Goal: Complete application form: Complete application form

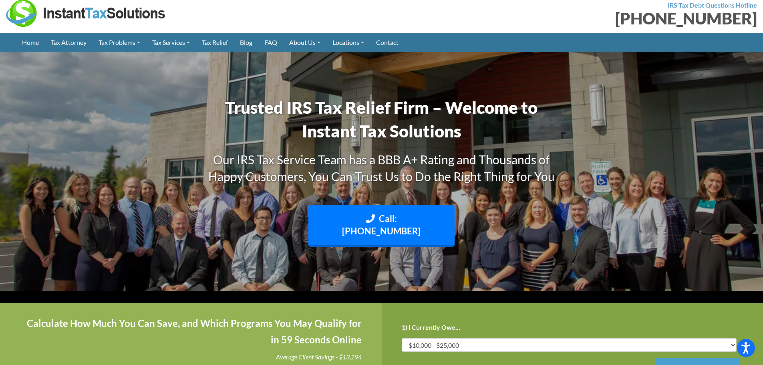
scroll to position [120, 0]
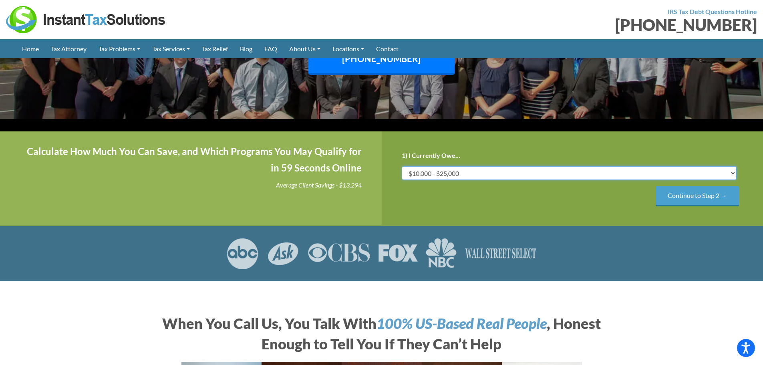
click at [520, 166] on select "Less than $10,000 $10,000 - $25,000 $25,000 - $50,000 $50,000 - $75,000 $75,000+" at bounding box center [569, 173] width 335 height 14
select select "over-75"
click at [402, 166] on select "Less than $10,000 $10,000 - $25,000 $25,000 - $50,000 $50,000 - $75,000 $75,000+" at bounding box center [569, 173] width 335 height 14
click at [688, 186] on input "Continue to Step 2 →" at bounding box center [697, 196] width 83 height 20
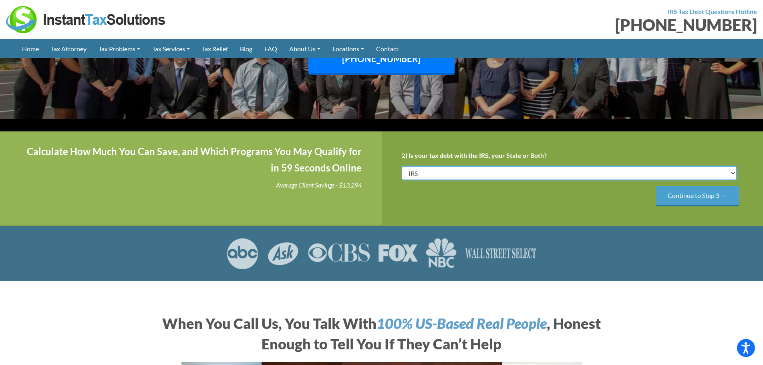
click at [684, 166] on select "IRS State Both IRS and State" at bounding box center [569, 173] width 335 height 14
select select "Both IRS and State"
click at [402, 166] on select "IRS State Both IRS and State" at bounding box center [569, 173] width 335 height 14
click at [698, 186] on input "Continue to Step 3 →" at bounding box center [697, 196] width 83 height 20
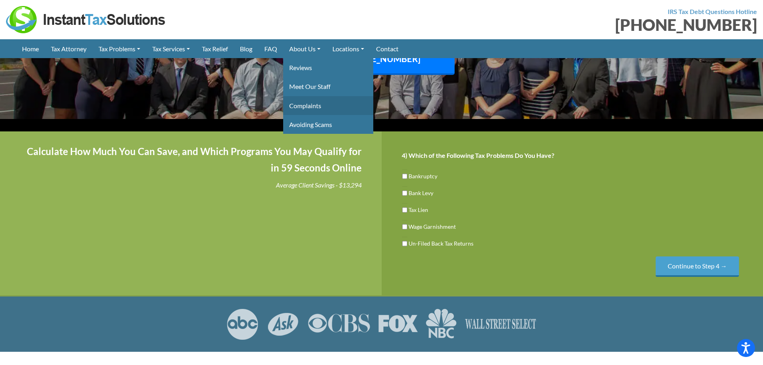
click at [304, 104] on link "Complaints" at bounding box center [328, 105] width 90 height 19
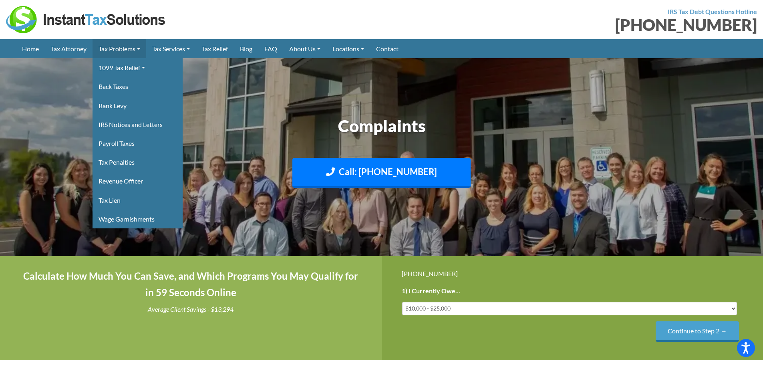
click at [111, 51] on link "Tax Problems" at bounding box center [120, 48] width 54 height 19
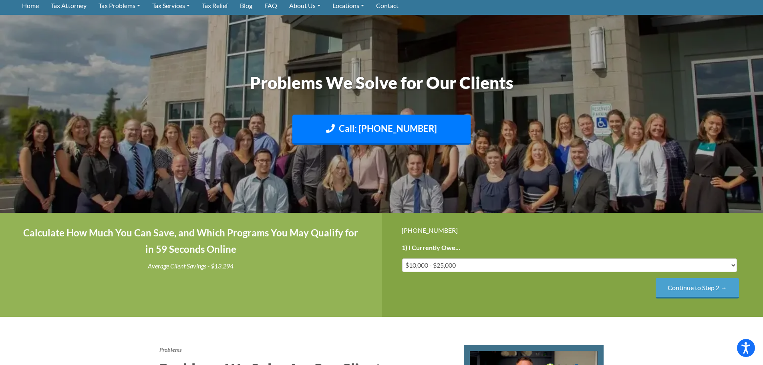
scroll to position [40, 0]
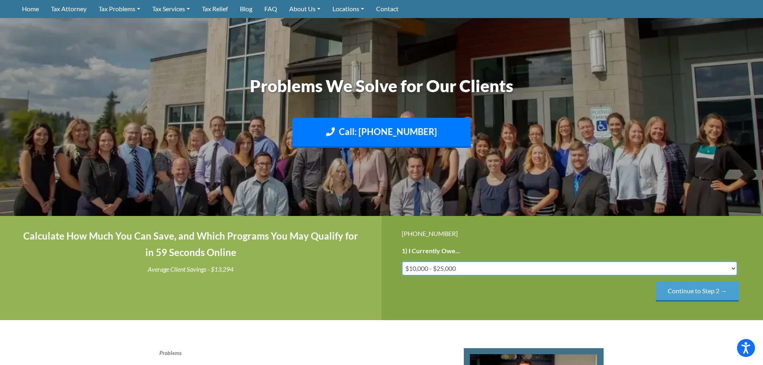
click at [529, 267] on select "Less than $10,000 $10,000 - $25,000 $25,000 - $50,000 $50,000 - $75,000 $75,000+" at bounding box center [569, 269] width 335 height 14
select select "over-75"
click at [402, 262] on select "Less than $10,000 $10,000 - $25,000 $25,000 - $50,000 $50,000 - $75,000 $75,000+" at bounding box center [569, 269] width 335 height 14
click at [696, 291] on input "Continue to Step 2 →" at bounding box center [697, 291] width 83 height 20
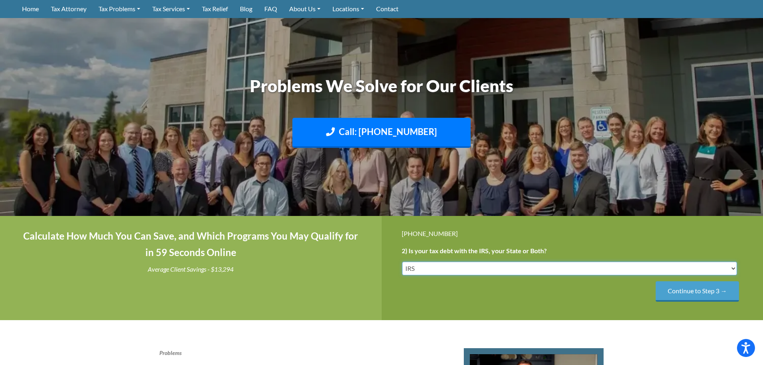
click at [630, 271] on select "IRS State Both IRS and State" at bounding box center [569, 269] width 335 height 14
select select "Both IRS and State"
click at [402, 262] on select "IRS State Both IRS and State" at bounding box center [569, 269] width 335 height 14
click at [697, 291] on input "Continue to Step 3 →" at bounding box center [697, 291] width 83 height 20
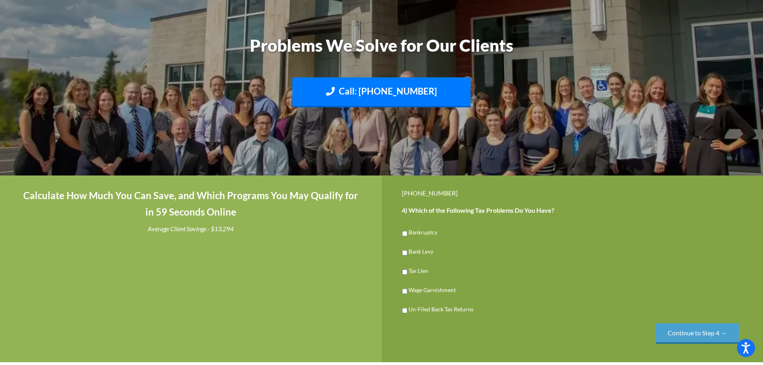
scroll to position [160, 0]
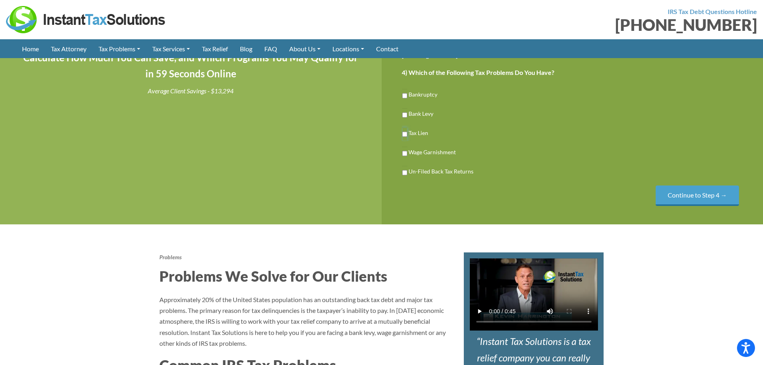
click at [404, 134] on input "Tax Lien" at bounding box center [404, 134] width 5 height 14
checkbox input "true"
click at [700, 196] on input "Continue to Step 4 →" at bounding box center [697, 196] width 83 height 20
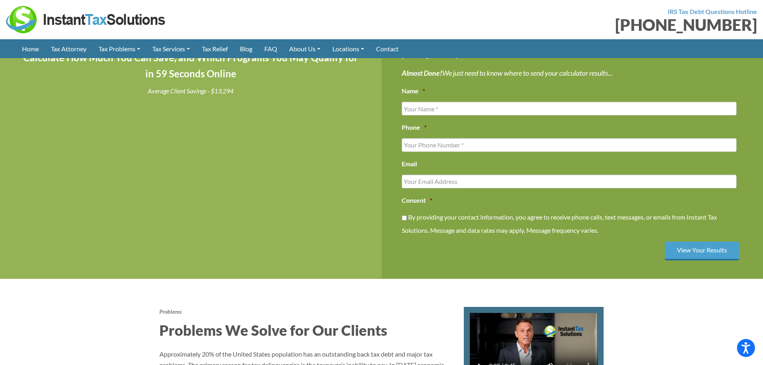
scroll to position [0, 0]
click at [582, 105] on input "Name *" at bounding box center [569, 109] width 335 height 14
type input "[PERSON_NAME]"
type input "5152024996"
type input "[EMAIL_ADDRESS][DOMAIN_NAME]"
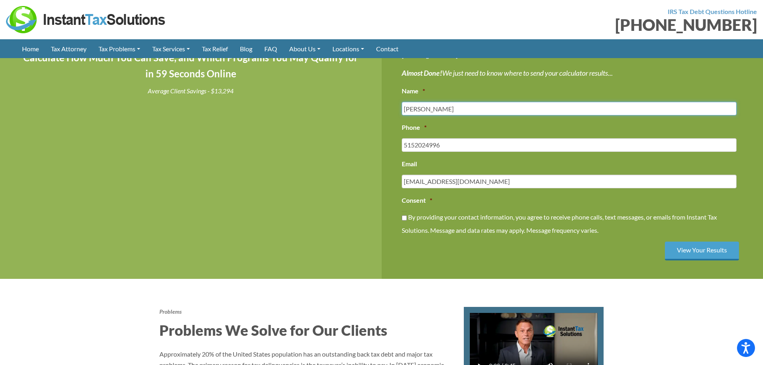
type input "[PHONE_NUMBER]"
click at [406, 218] on input "By providing your contact information, you agree to receive phone calls, text m…" at bounding box center [404, 218] width 5 height 14
checkbox input "true"
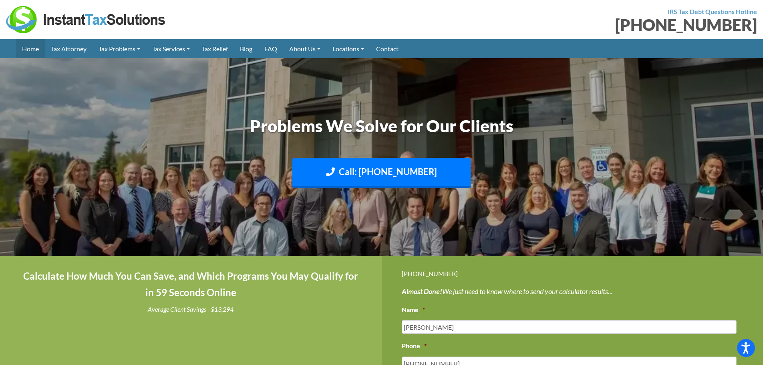
click at [28, 49] on link "Home" at bounding box center [30, 48] width 29 height 19
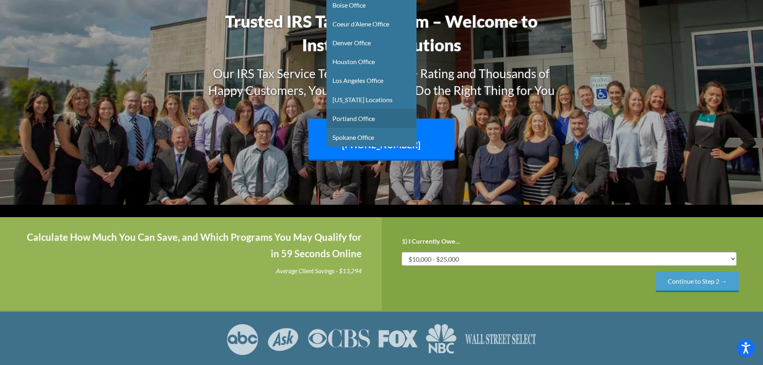
scroll to position [120, 0]
